Goal: Task Accomplishment & Management: Complete application form

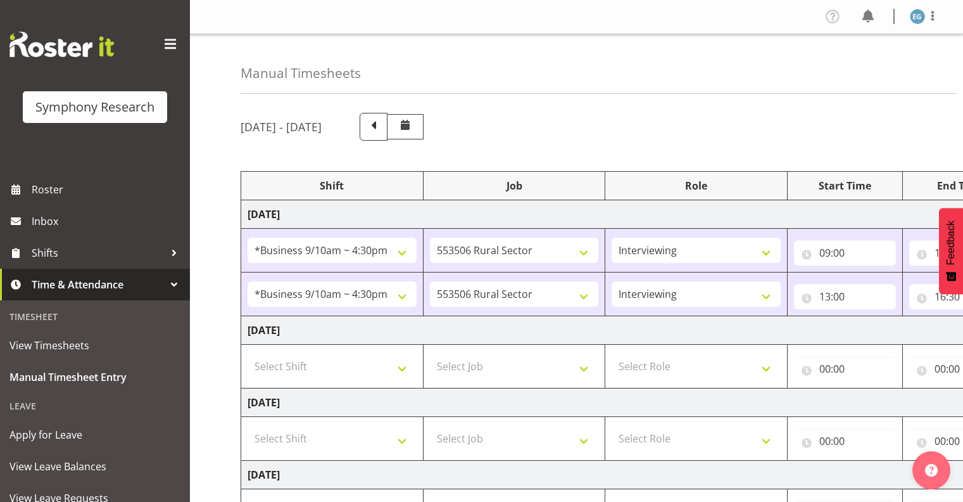
select select "26078"
select select "10587"
select select "26078"
select select "10587"
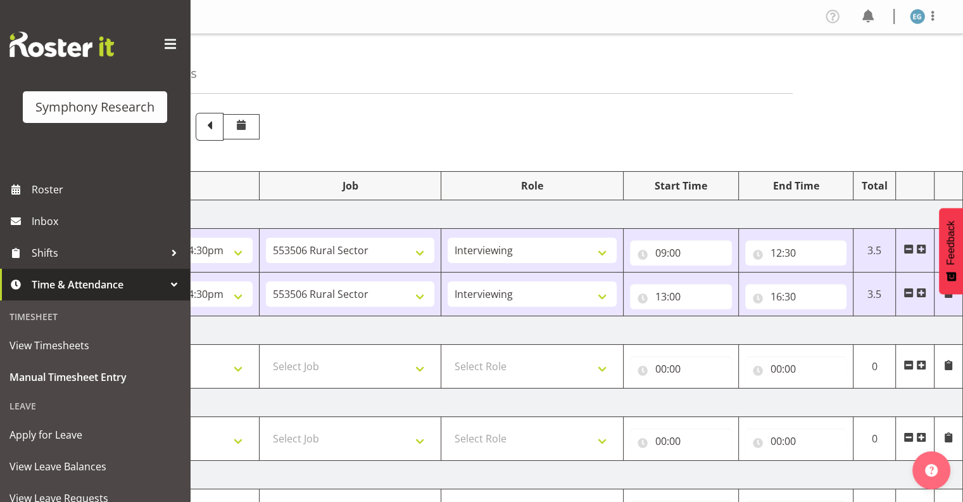
drag, startPoint x: 921, startPoint y: 289, endPoint x: 928, endPoint y: 303, distance: 15.6
click at [921, 290] on span at bounding box center [922, 293] width 10 height 10
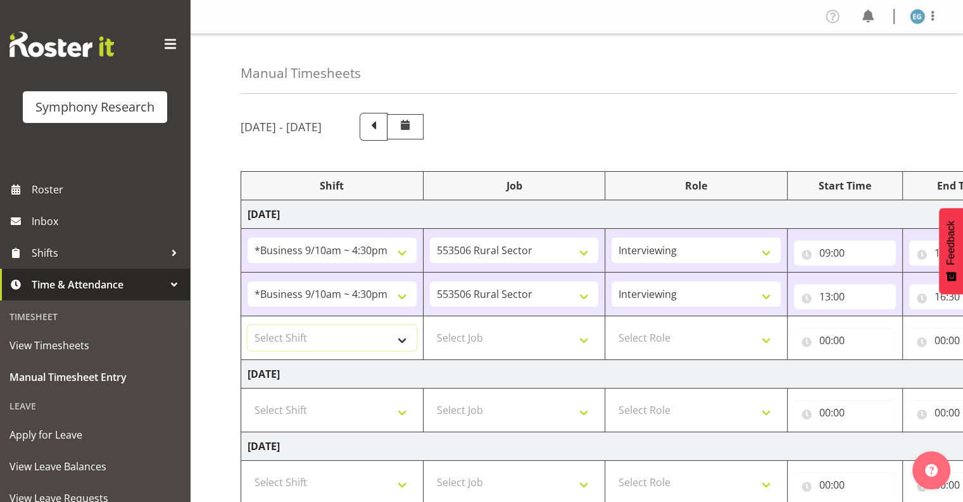
click at [402, 338] on select "Select Shift !!Weekend Residential (Roster IT Shift Label) *Business 9/10am ~ 4…" at bounding box center [332, 337] width 169 height 25
select select "48116"
click at [248, 325] on select "Select Shift !!Weekend Residential (Roster IT Shift Label) *Business 9/10am ~ 4…" at bounding box center [332, 337] width 169 height 25
click at [585, 335] on select "Select Job 550060 IF Admin 553492 World Poll Aus Wave 2 Main 2025 553493 World …" at bounding box center [514, 337] width 169 height 25
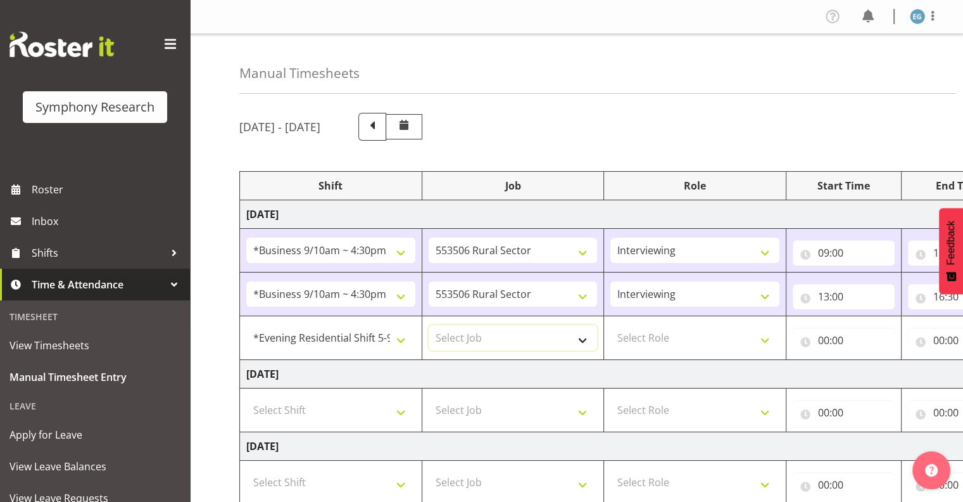
click at [583, 335] on select "Select Job 550060 IF Admin 553492 World Poll Aus Wave 2 Main 2025 553493 World …" at bounding box center [513, 337] width 169 height 25
select select "10242"
click at [429, 325] on select "Select Job 550060 IF Admin 553492 World Poll Aus Wave 2 Main 2025 553493 World …" at bounding box center [513, 337] width 169 height 25
click at [765, 334] on select "Select Role Interviewing Briefing" at bounding box center [695, 337] width 169 height 25
select select "47"
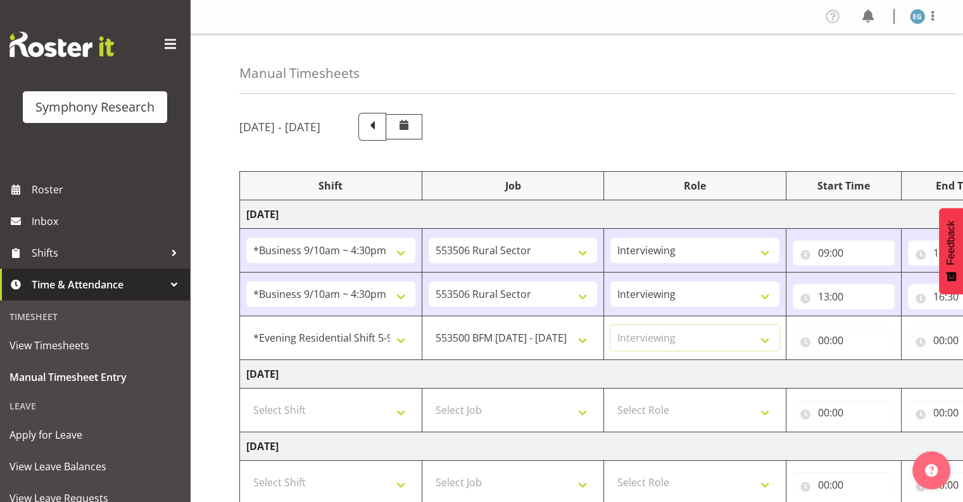
click at [611, 325] on select "Select Role Interviewing Briefing" at bounding box center [695, 337] width 169 height 25
click at [834, 338] on input "00:00" at bounding box center [844, 339] width 102 height 25
click at [872, 372] on select "00 01 02 03 04 05 06 07 08 09 10 11 12 13 14 15 16 17 18 19 20 21 22 23" at bounding box center [879, 372] width 29 height 25
select select "17"
click at [865, 360] on select "00 01 02 03 04 05 06 07 08 09 10 11 12 13 14 15 16 17 18 19 20 21 22 23" at bounding box center [879, 372] width 29 height 25
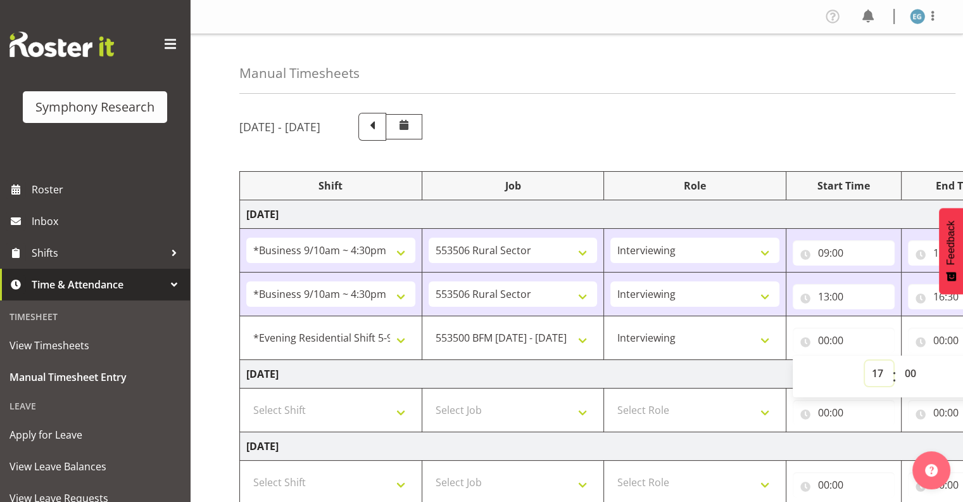
type input "17:00"
click at [941, 340] on input "00:00" at bounding box center [959, 339] width 102 height 25
click at [946, 336] on input "00:00" at bounding box center [959, 339] width 102 height 25
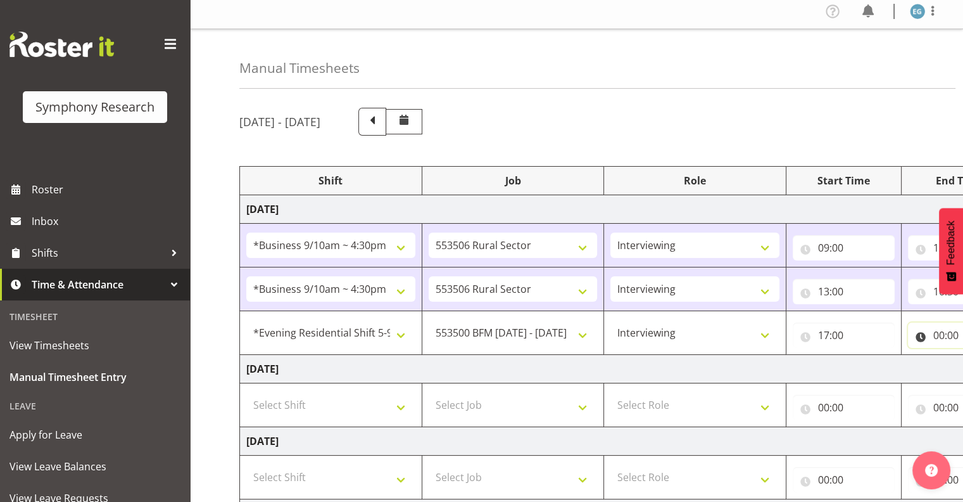
scroll to position [0, 0]
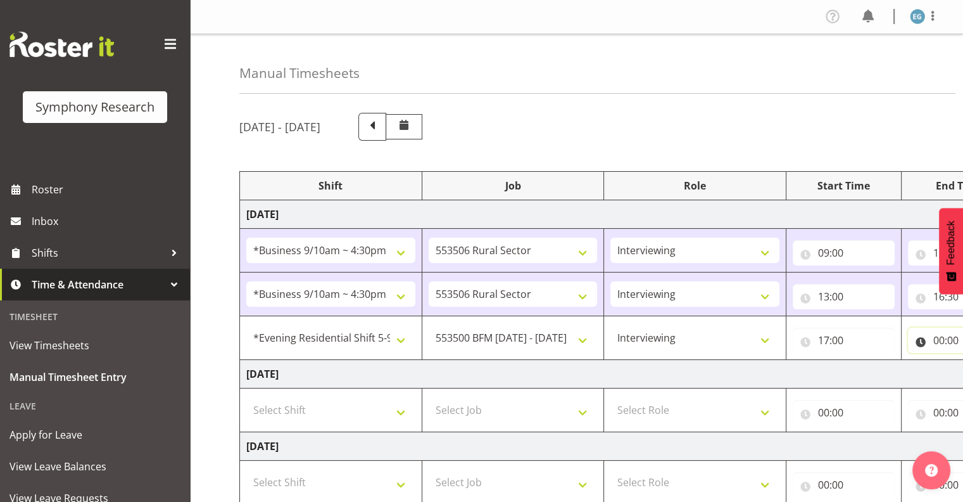
click at [938, 340] on input "00:00" at bounding box center [959, 339] width 102 height 25
click at [936, 335] on input "00:00" at bounding box center [959, 339] width 102 height 25
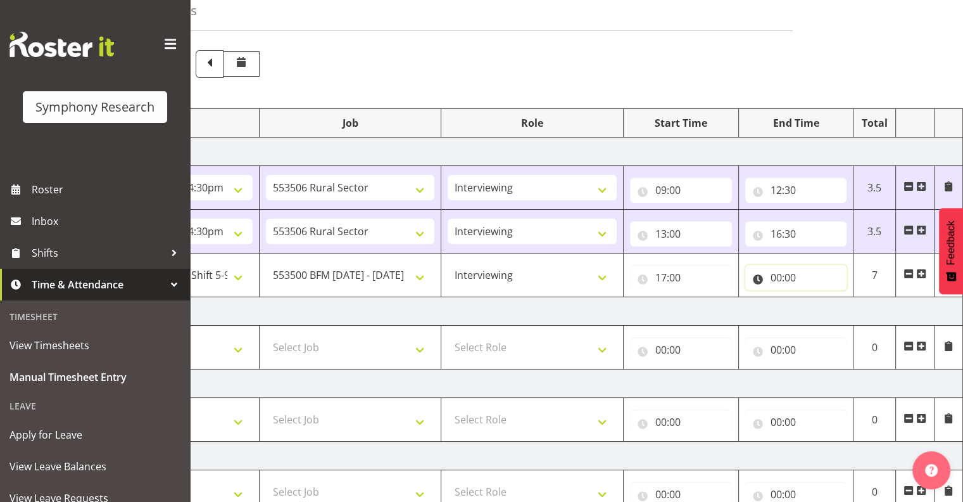
scroll to position [56, 0]
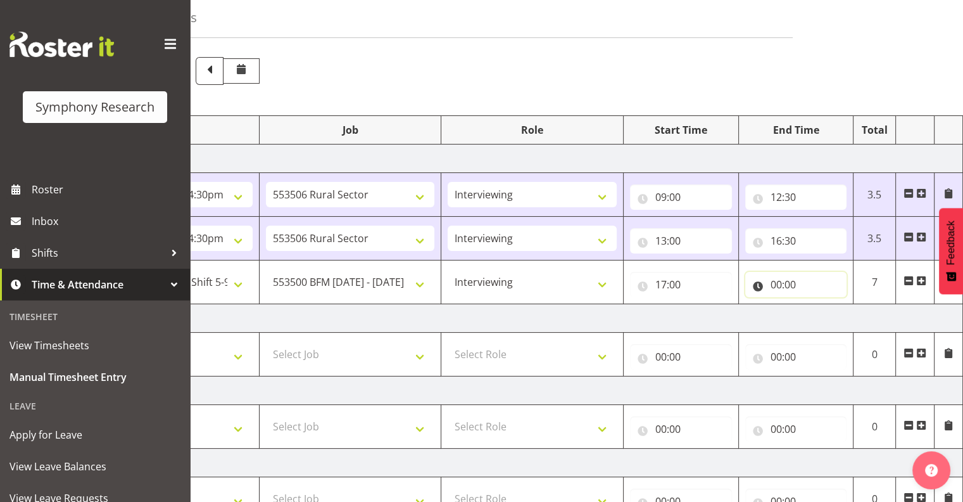
click at [790, 277] on input "00:00" at bounding box center [797, 284] width 102 height 25
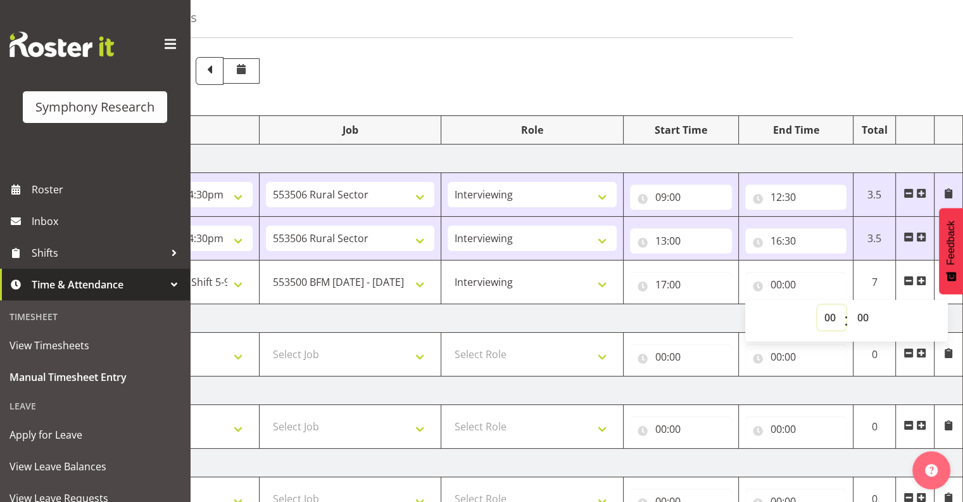
click at [829, 313] on select "00 01 02 03 04 05 06 07 08 09 10 11 12 13 14 15 16 17 18 19 20 21 22 23" at bounding box center [832, 317] width 29 height 25
select select "20"
click at [818, 305] on select "00 01 02 03 04 05 06 07 08 09 10 11 12 13 14 15 16 17 18 19 20 21 22 23" at bounding box center [832, 317] width 29 height 25
type input "20:00"
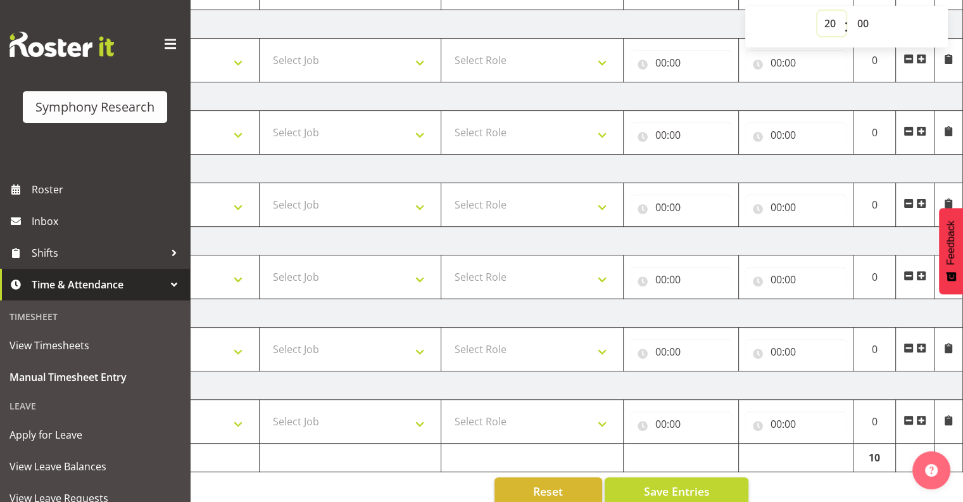
scroll to position [369, 0]
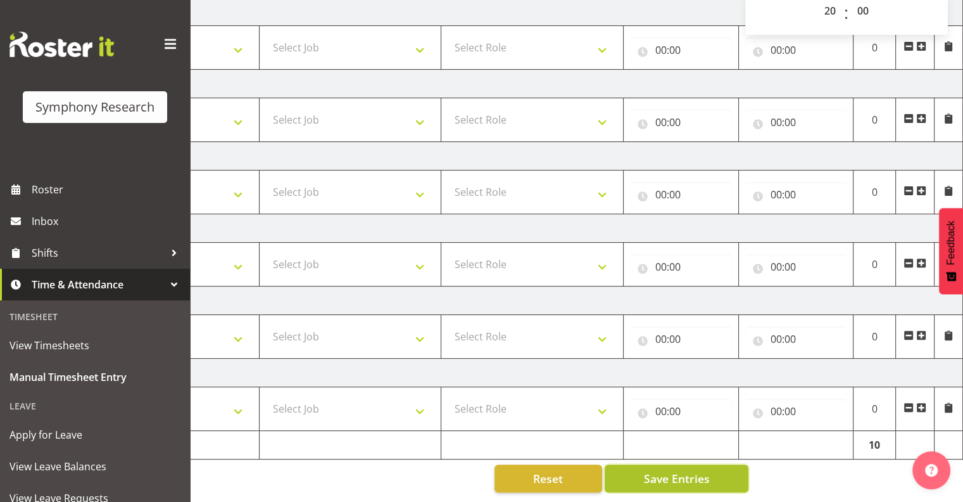
click at [654, 470] on span "Save Entries" at bounding box center [677, 478] width 66 height 16
click at [666, 470] on span "Save Entries" at bounding box center [677, 478] width 66 height 16
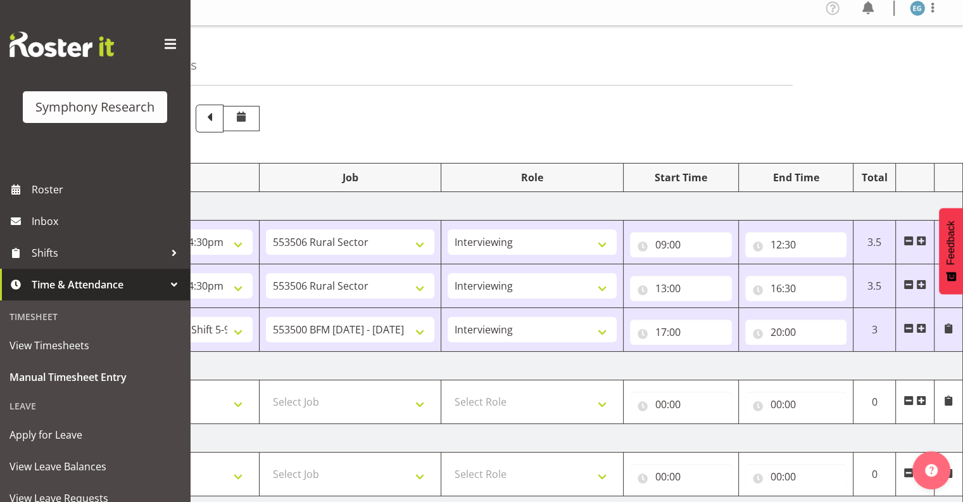
scroll to position [2, 0]
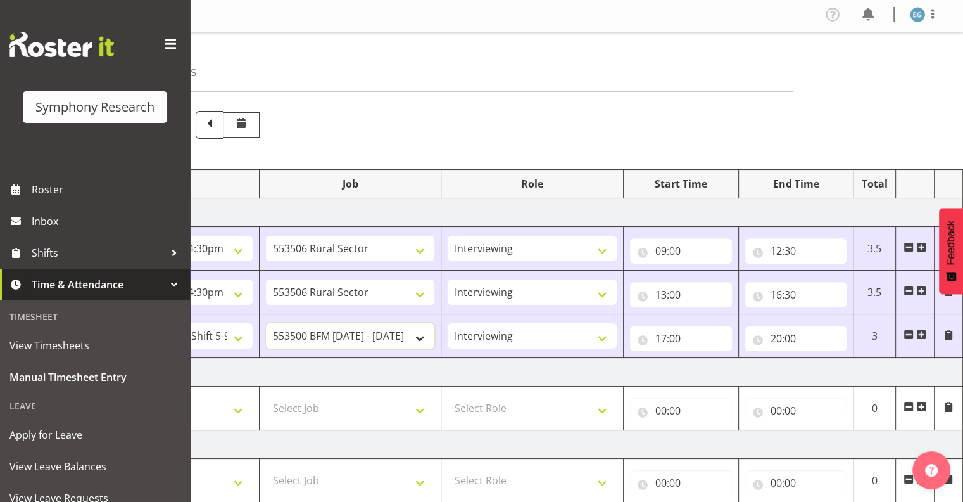
click at [421, 334] on select "550060 IF Admin 553492 World Poll Aus Wave 2 Main 2025 553493 World Poll NZ Wav…" at bounding box center [350, 335] width 169 height 25
click at [266, 323] on select "550060 IF Admin 553492 World Poll Aus Wave 2 Main 2025 553493 World Poll NZ Wav…" at bounding box center [350, 335] width 169 height 25
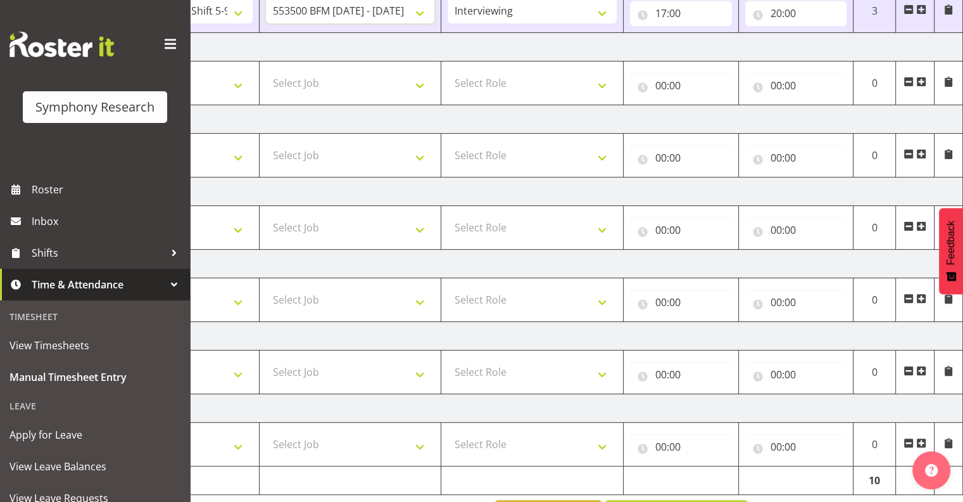
scroll to position [369, 0]
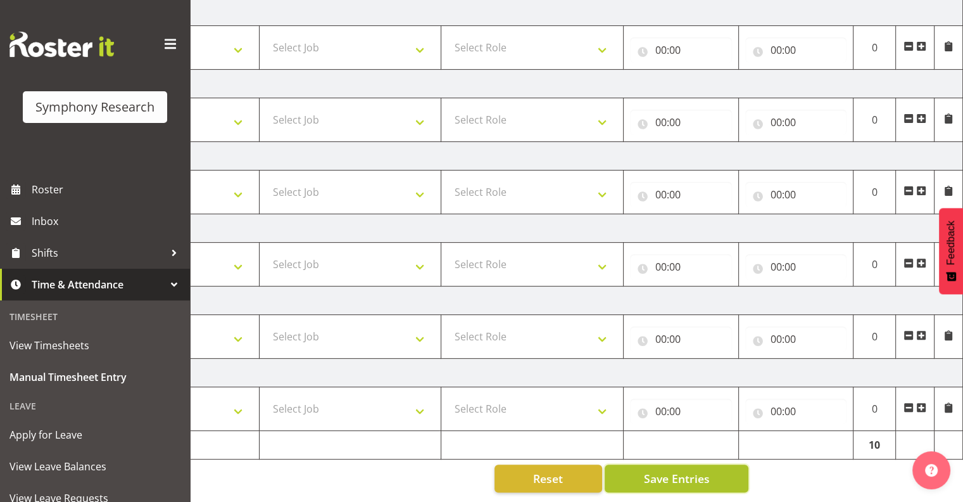
click at [649, 470] on span "Save Entries" at bounding box center [677, 478] width 66 height 16
